Goal: Information Seeking & Learning: Learn about a topic

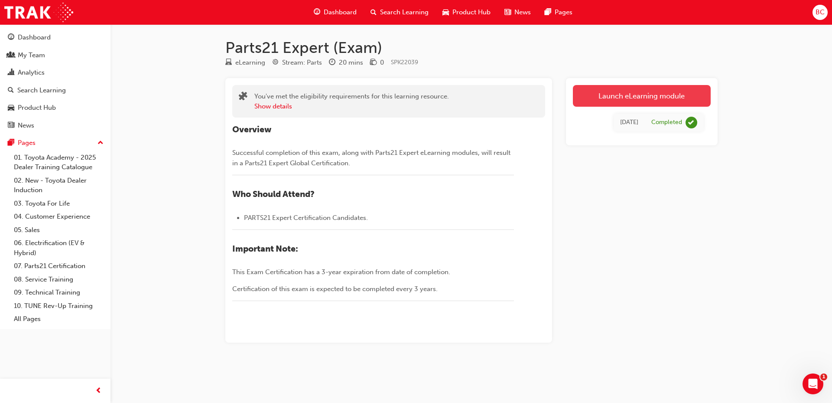
click at [675, 94] on link "Launch eLearning module" at bounding box center [642, 96] width 138 height 22
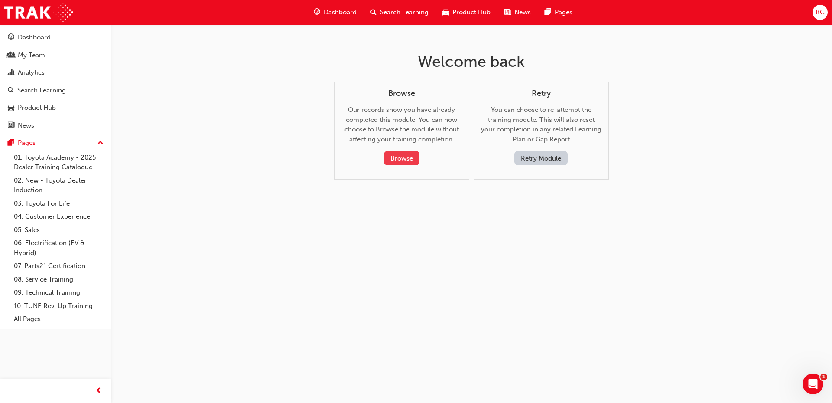
click at [406, 157] on button "Browse" at bounding box center [402, 158] width 36 height 14
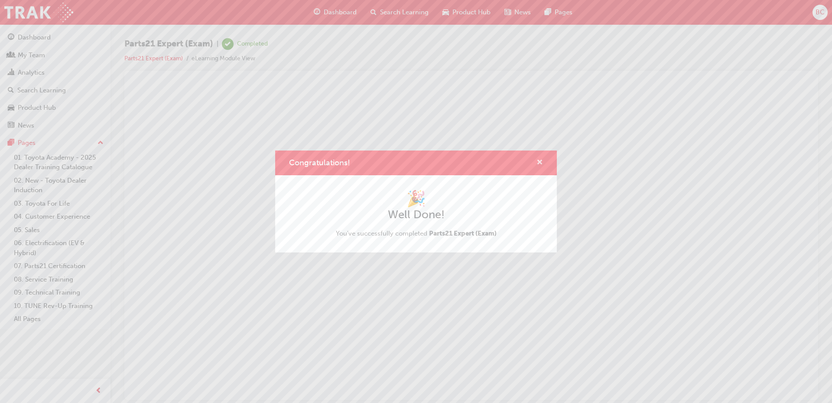
click at [541, 159] on span "cross-icon" at bounding box center [539, 163] width 7 height 8
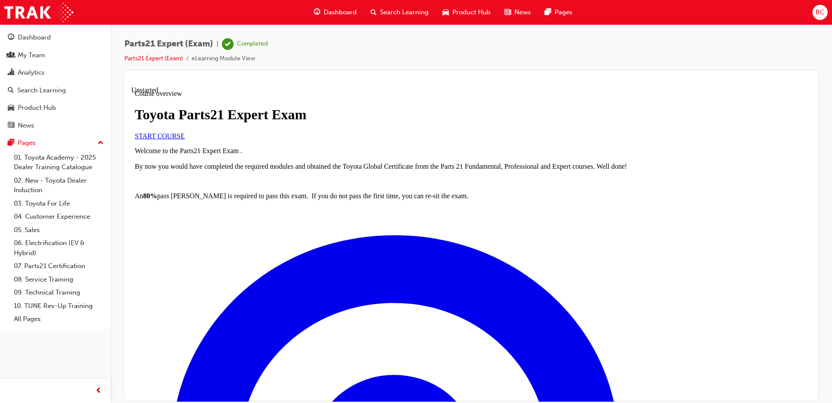
click at [185, 139] on span "START COURSE" at bounding box center [160, 135] width 50 height 7
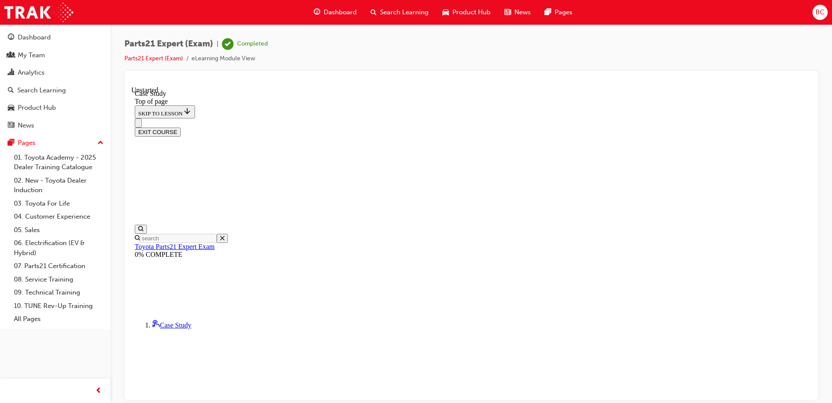
scroll to position [95, 0]
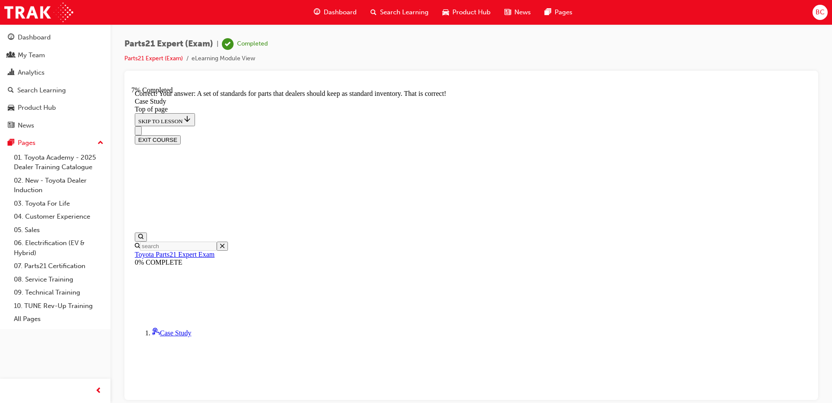
scroll to position [218, 0]
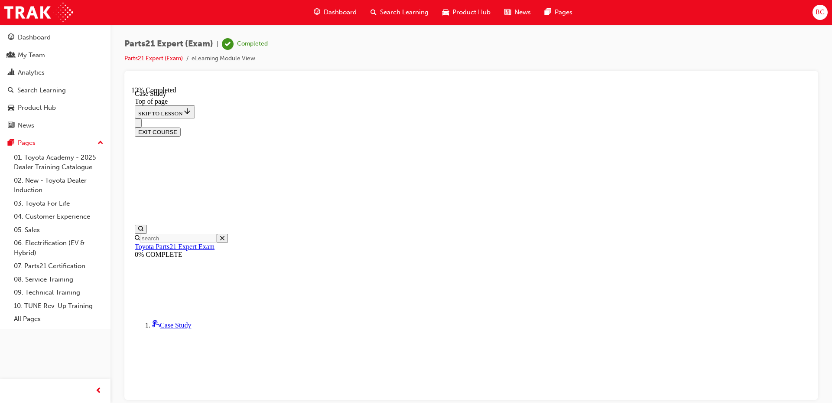
scroll to position [70, 0]
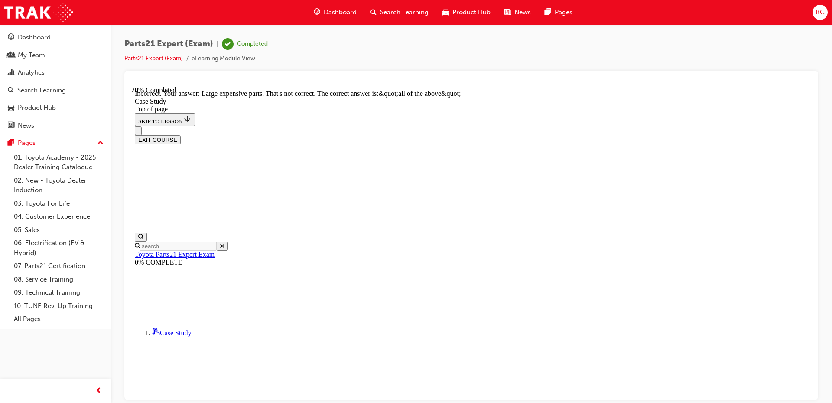
scroll to position [220, 0]
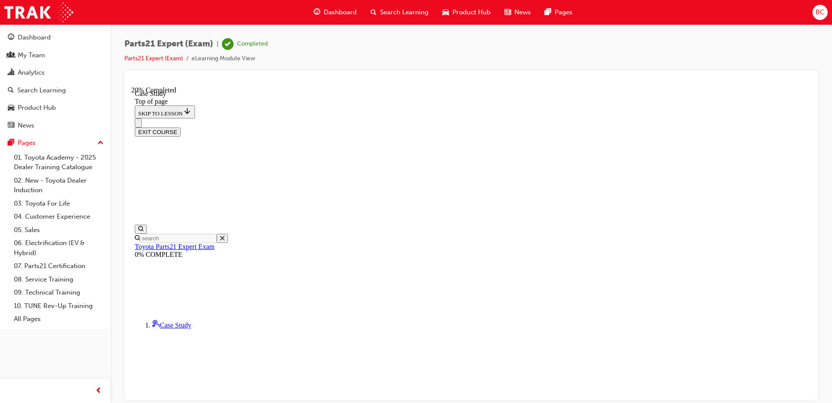
scroll to position [70, 0]
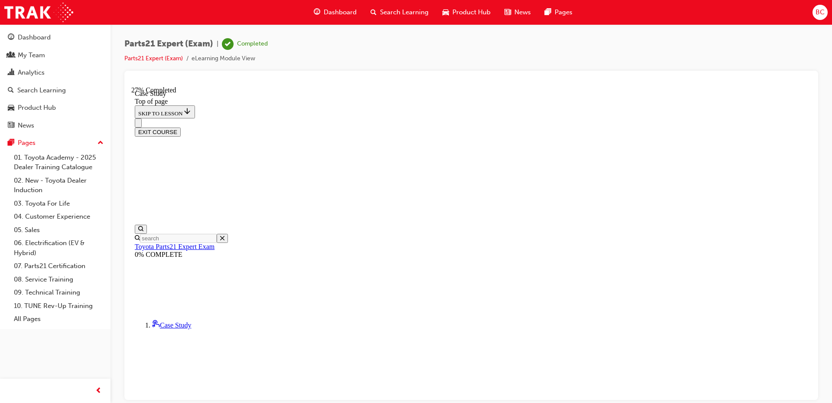
scroll to position [156, 0]
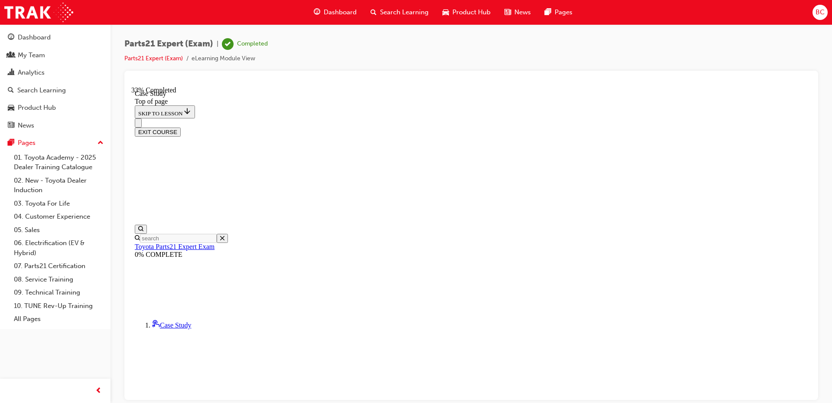
scroll to position [200, 0]
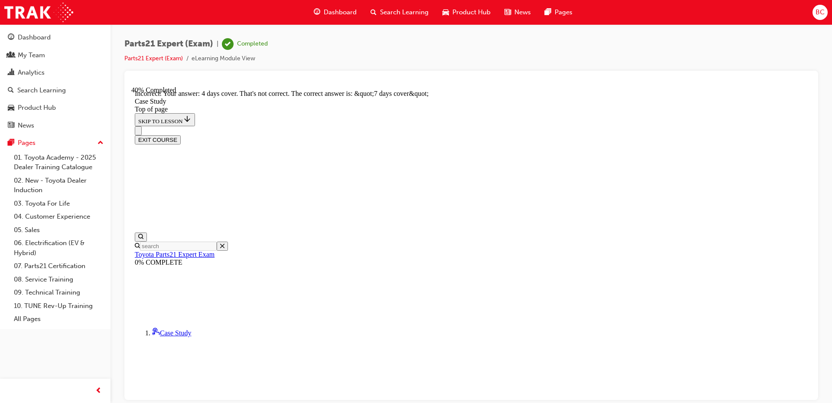
scroll to position [370, 0]
drag, startPoint x: 544, startPoint y: 356, endPoint x: 546, endPoint y: 360, distance: 5.1
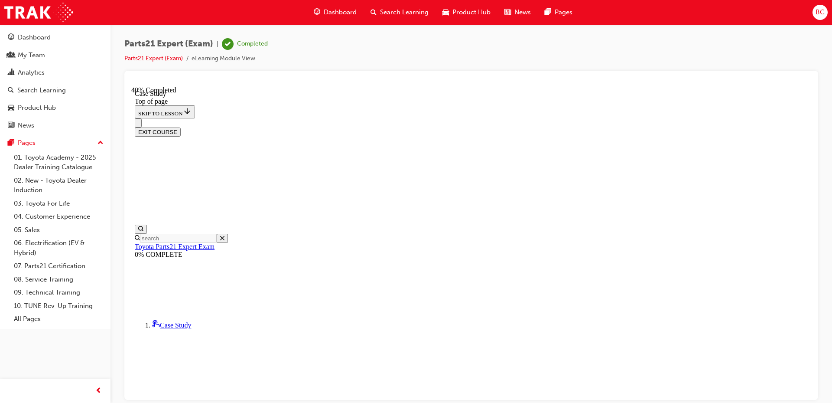
scroll to position [113, 0]
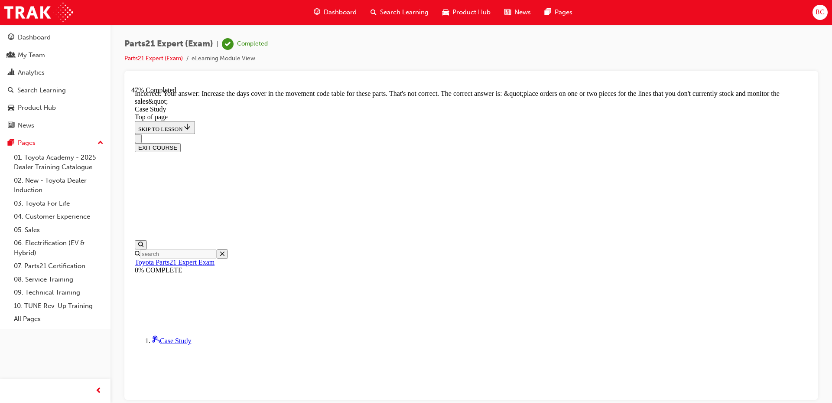
scroll to position [262, 0]
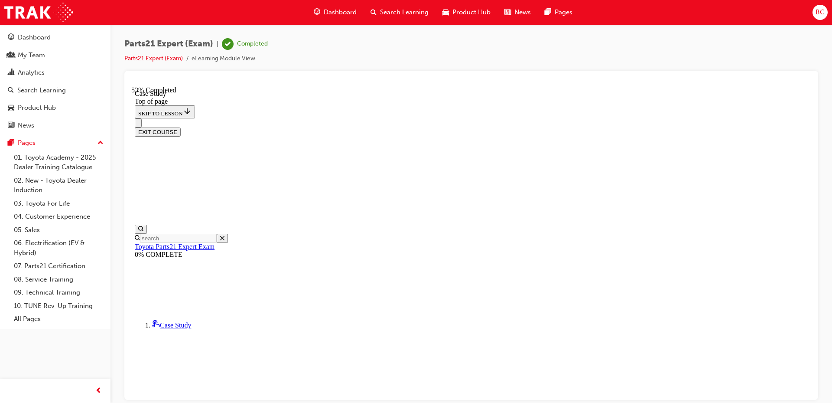
scroll to position [70, 0]
drag, startPoint x: 390, startPoint y: 364, endPoint x: 419, endPoint y: 362, distance: 29.5
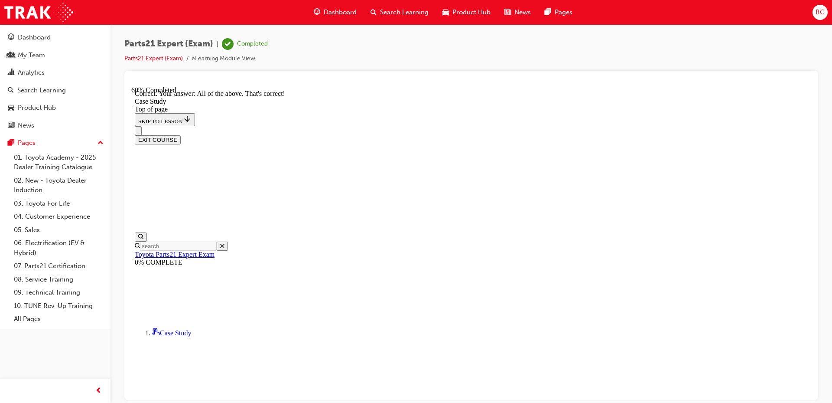
scroll to position [239, 0]
drag, startPoint x: 531, startPoint y: 364, endPoint x: 553, endPoint y: 358, distance: 22.8
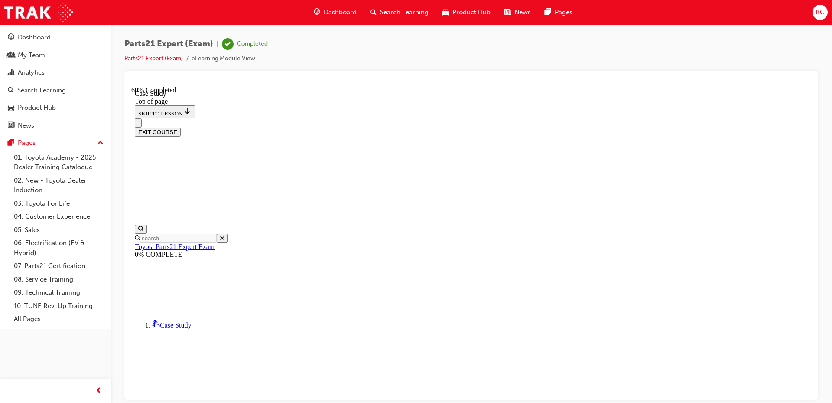
scroll to position [70, 0]
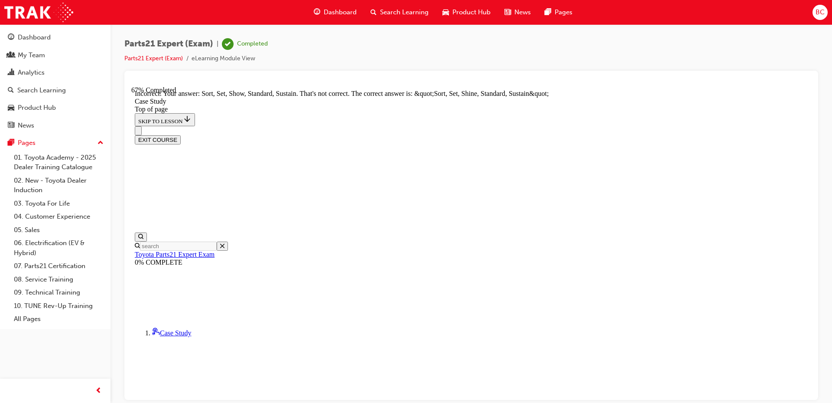
scroll to position [220, 0]
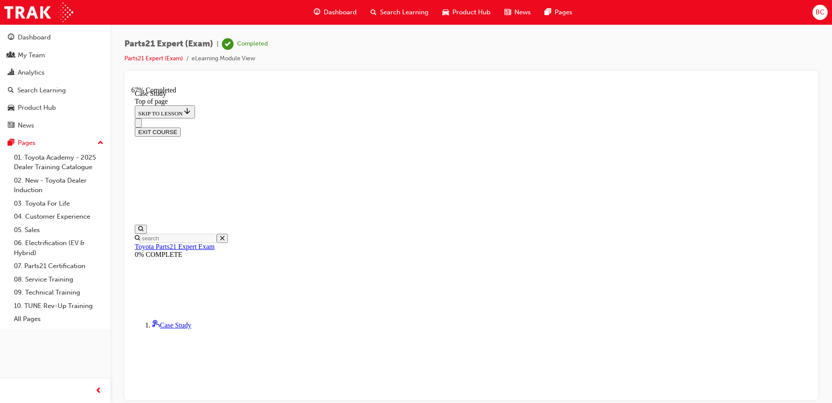
scroll to position [113, 0]
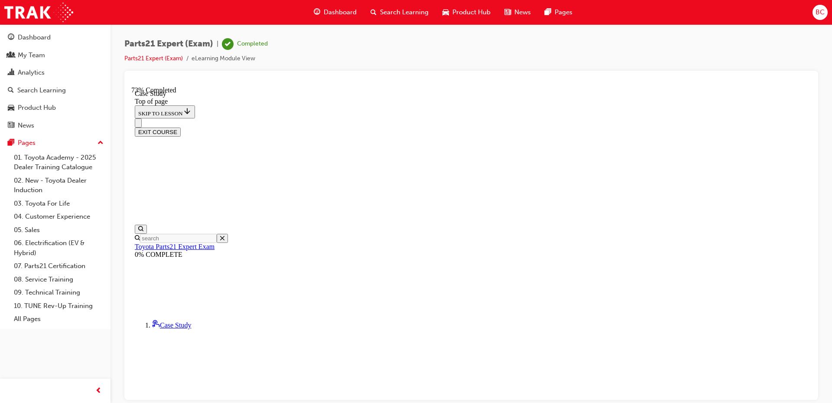
scroll to position [70, 0]
drag, startPoint x: 525, startPoint y: 333, endPoint x: 588, endPoint y: 329, distance: 63.4
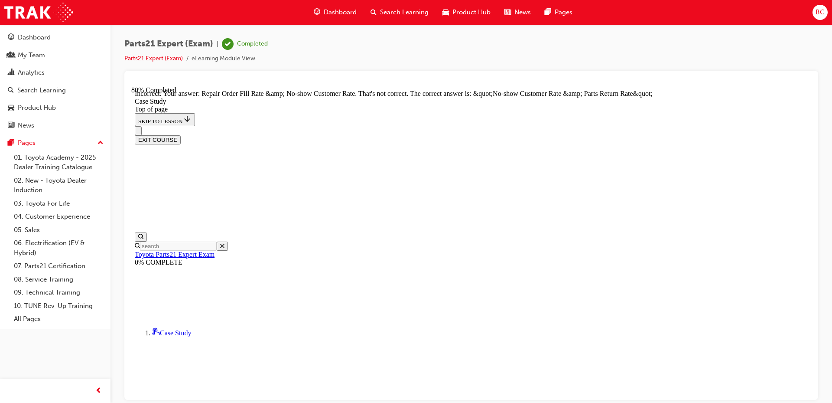
scroll to position [250, 0]
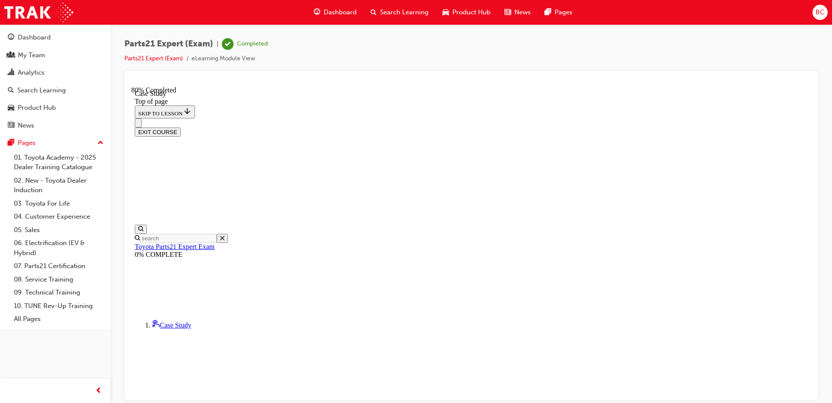
scroll to position [113, 0]
drag, startPoint x: 520, startPoint y: 376, endPoint x: 526, endPoint y: 380, distance: 7.1
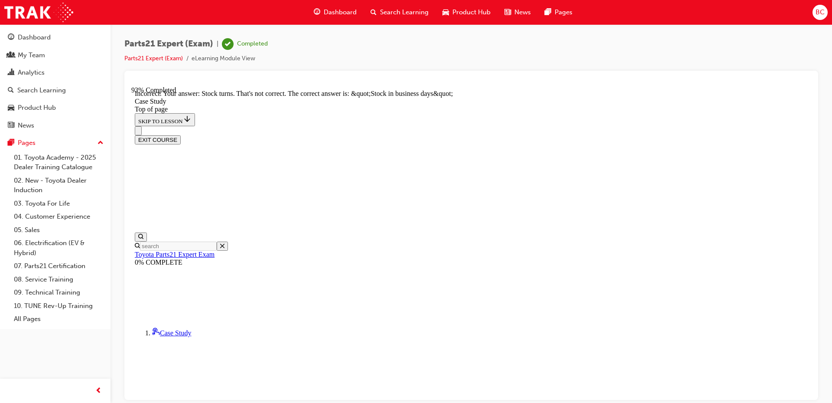
scroll to position [148, 0]
drag, startPoint x: 547, startPoint y: 370, endPoint x: 543, endPoint y: 363, distance: 7.4
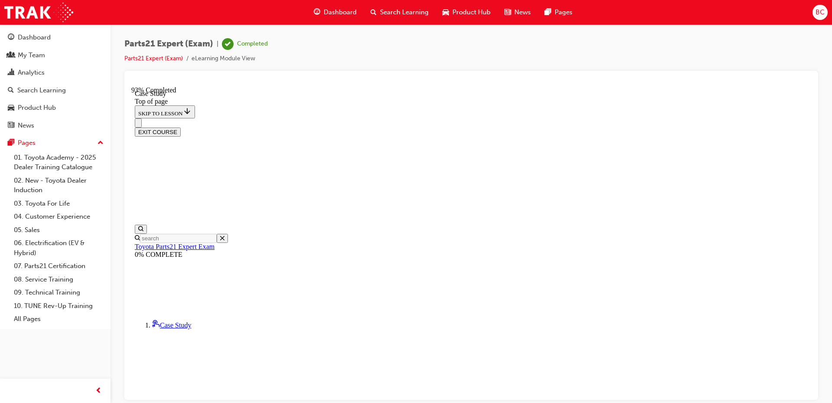
scroll to position [70, 0]
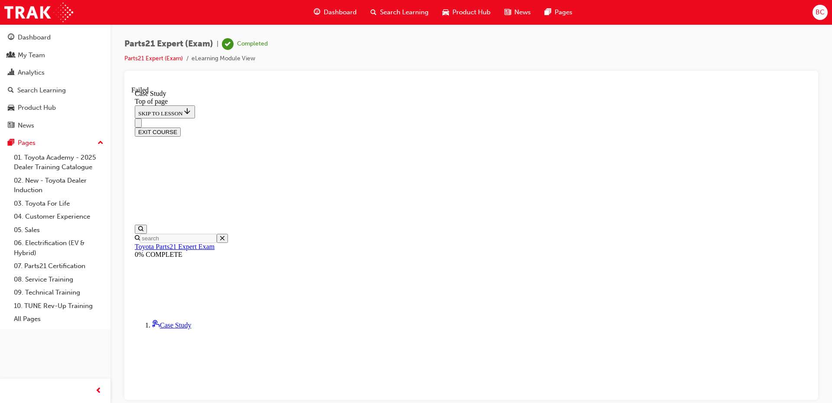
scroll to position [129, 0]
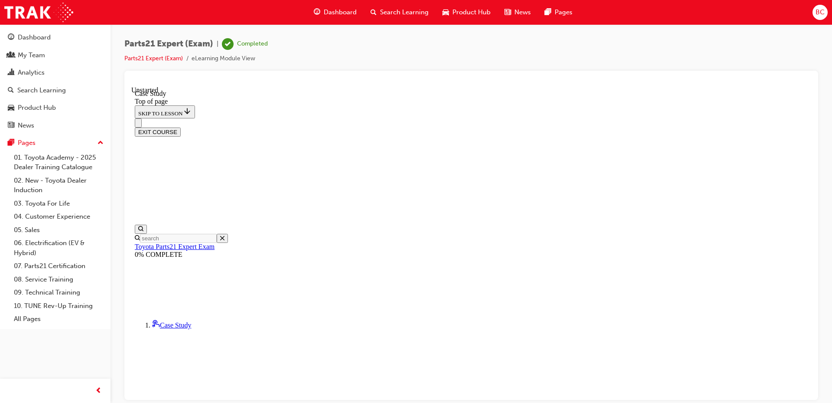
drag, startPoint x: 396, startPoint y: 193, endPoint x: 400, endPoint y: 196, distance: 5.3
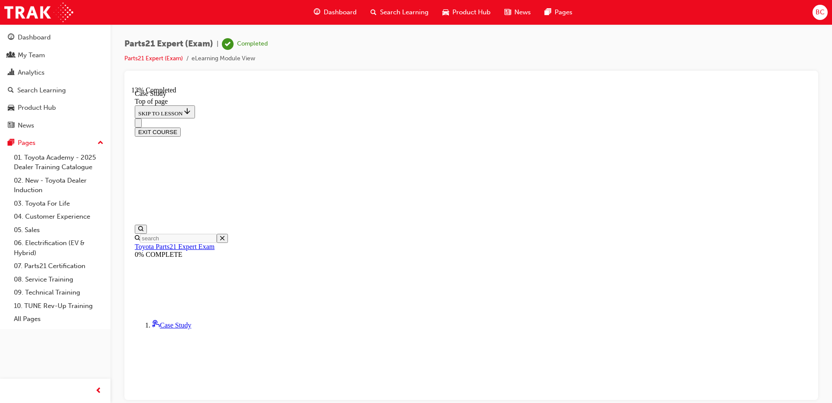
scroll to position [70, 0]
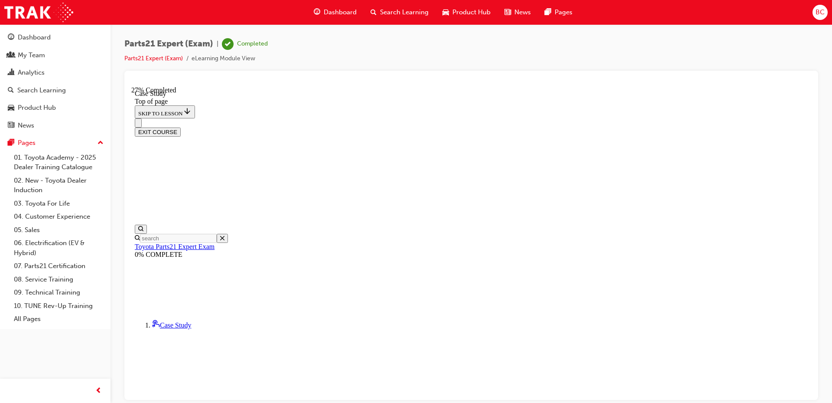
scroll to position [200, 0]
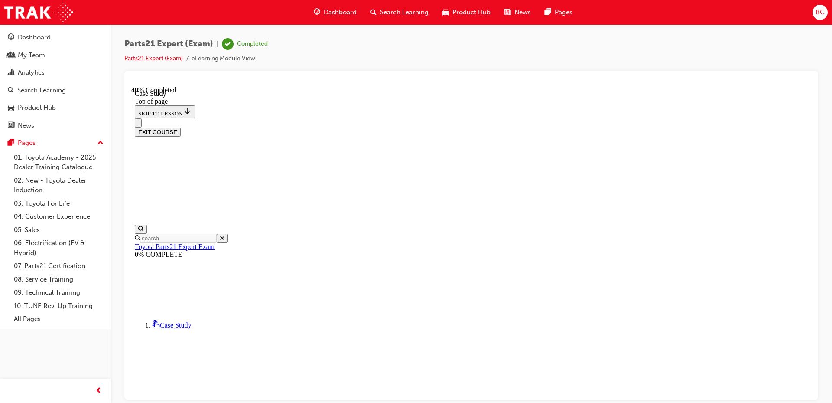
scroll to position [70, 0]
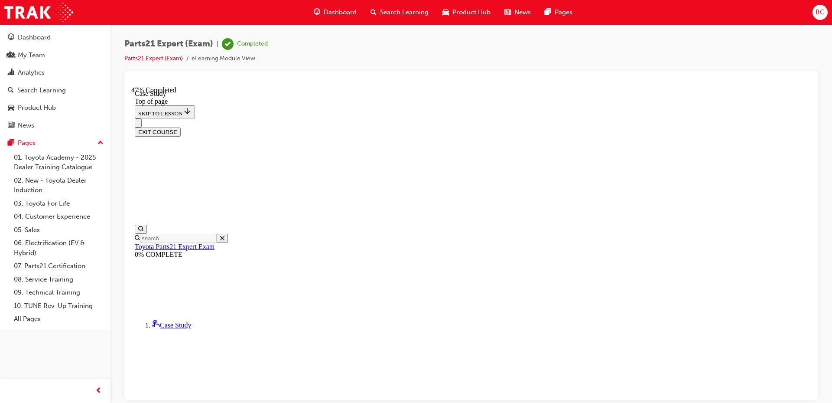
scroll to position [113, 0]
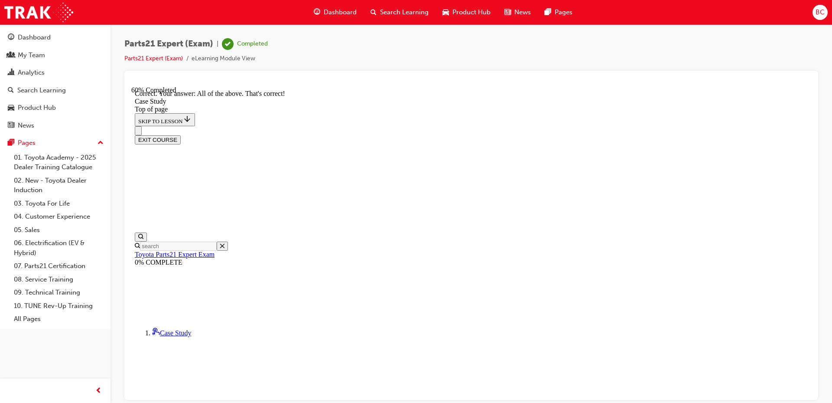
scroll to position [239, 0]
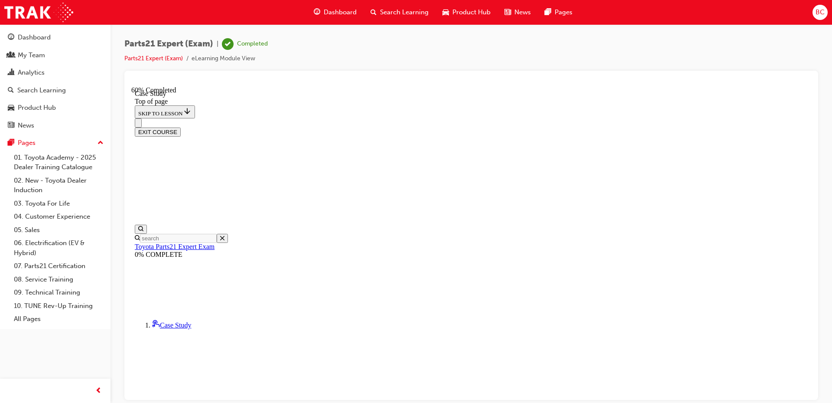
scroll to position [70, 0]
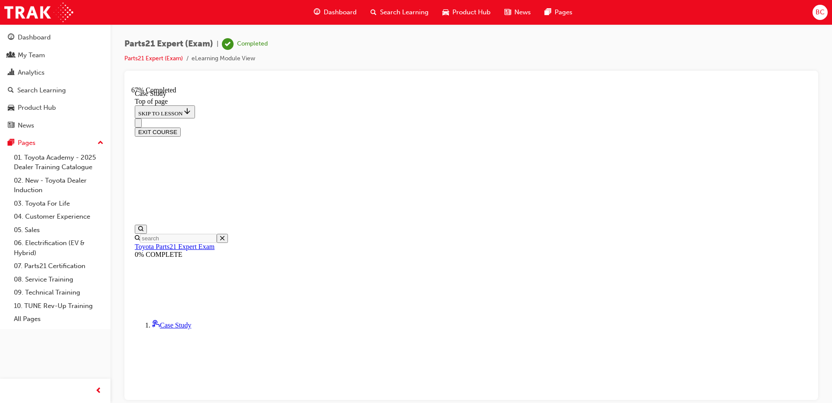
scroll to position [113, 0]
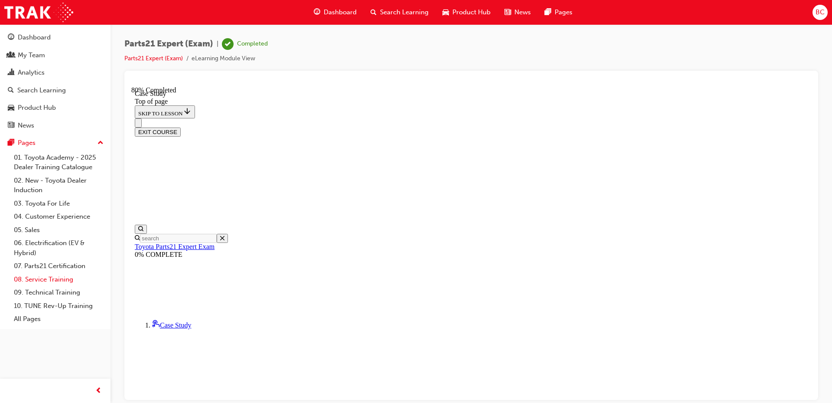
scroll to position [130, 0]
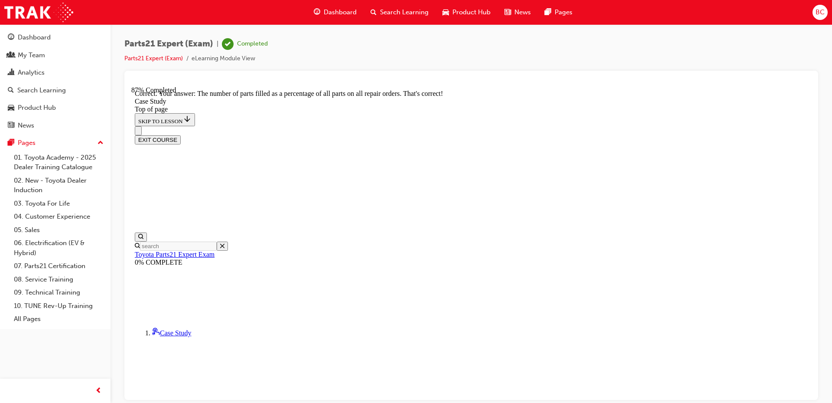
scroll to position [248, 0]
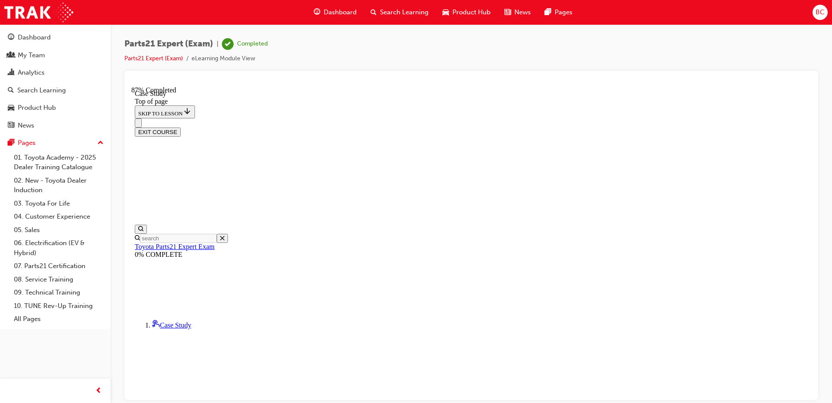
scroll to position [70, 0]
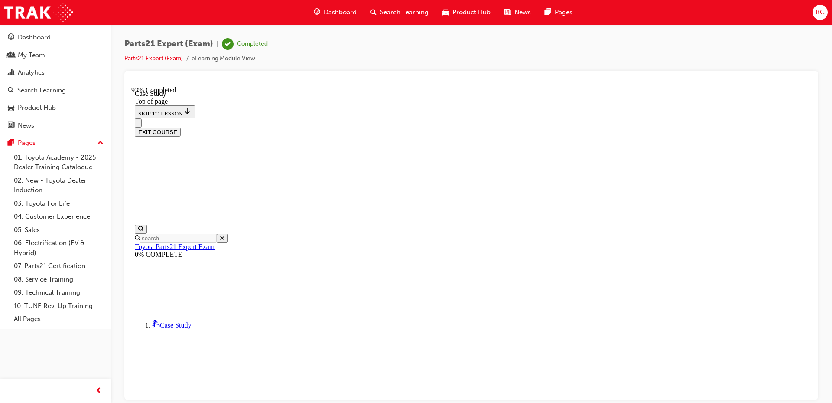
scroll to position [26, 0]
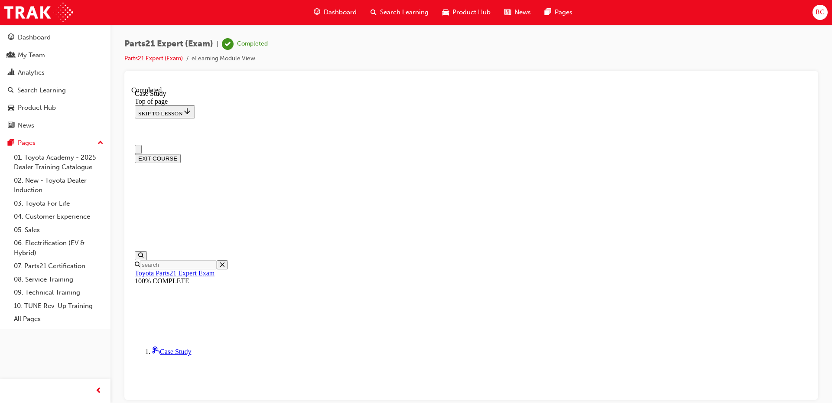
scroll to position [0, 0]
